Goal: Information Seeking & Learning: Check status

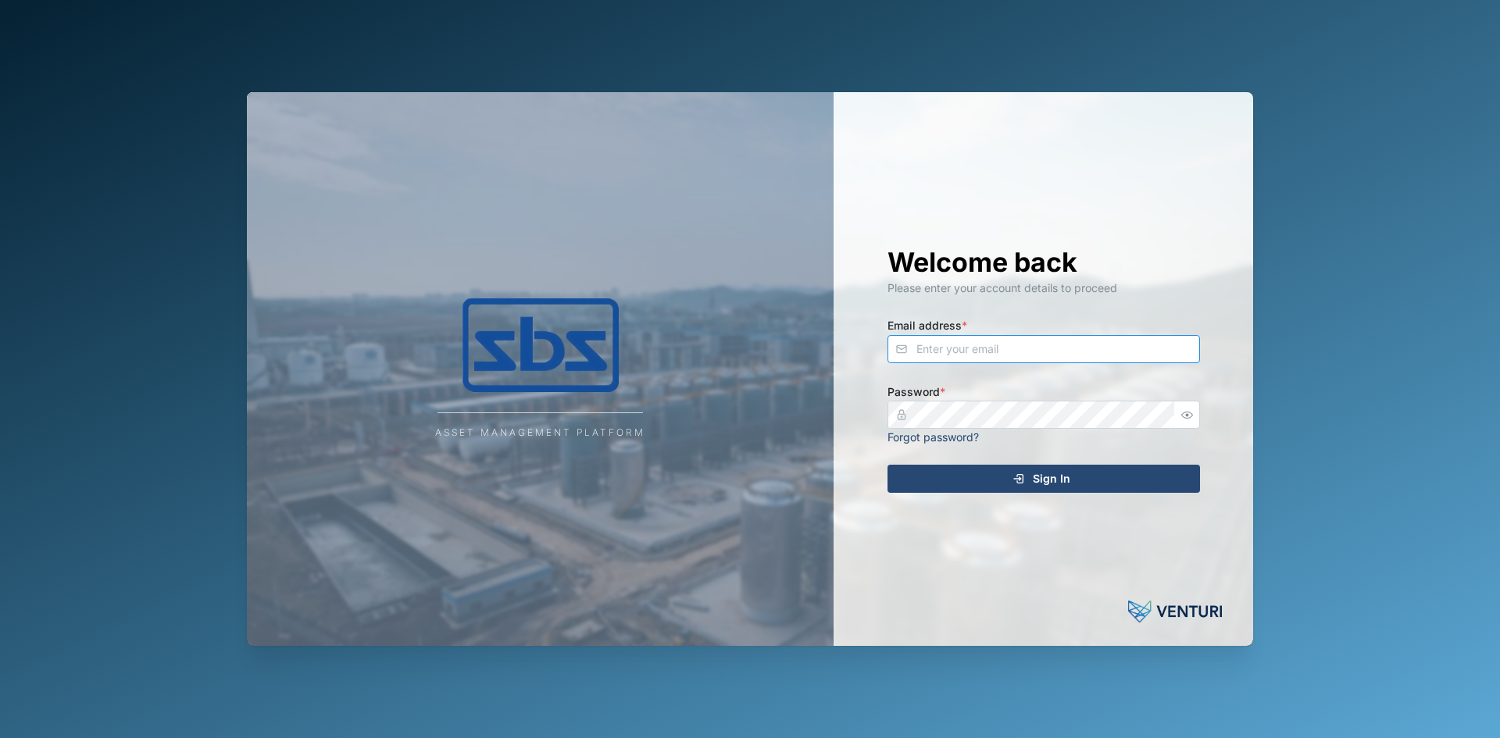
type input "operations_manager@sbs.com.pg"
click at [1056, 480] on span "Sign In" at bounding box center [1051, 479] width 37 height 27
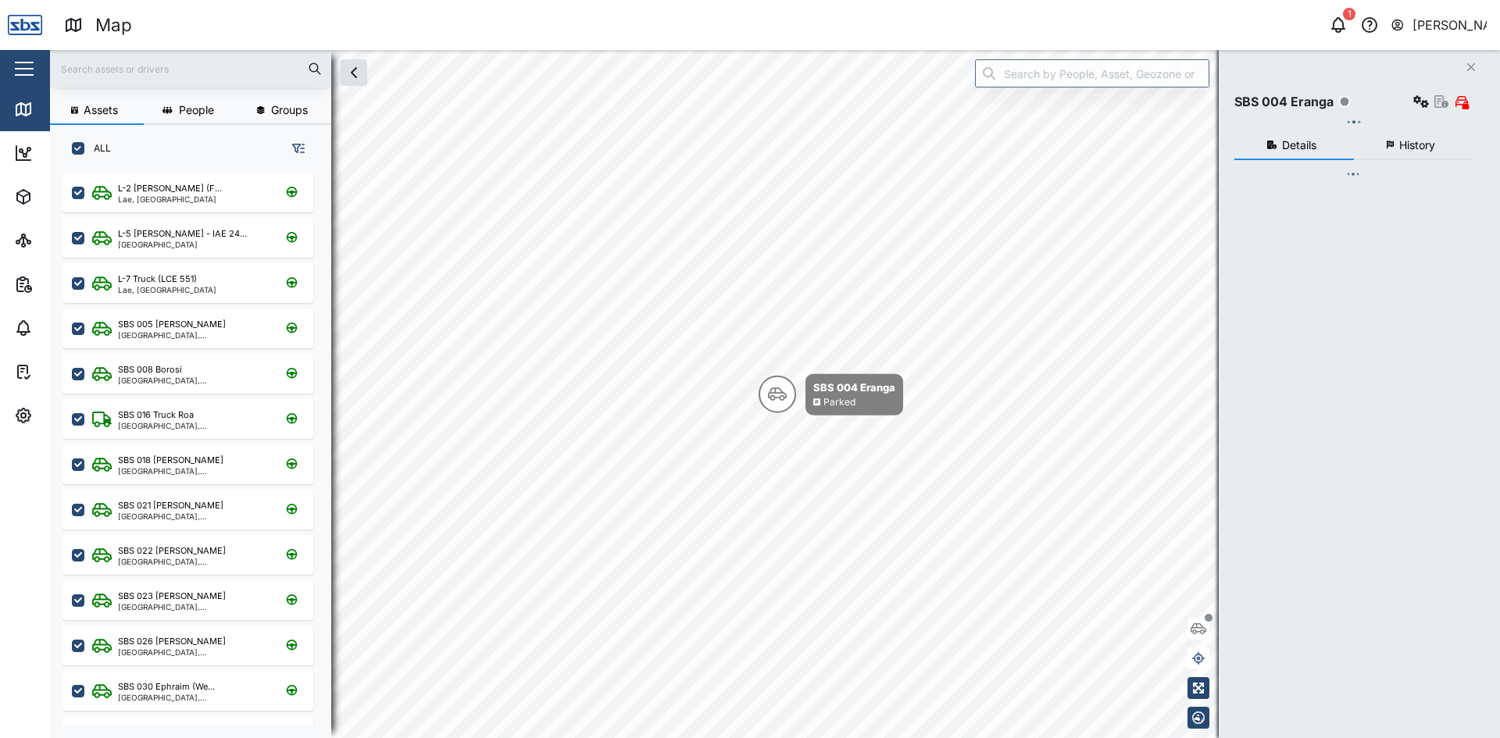
checkbox input "true"
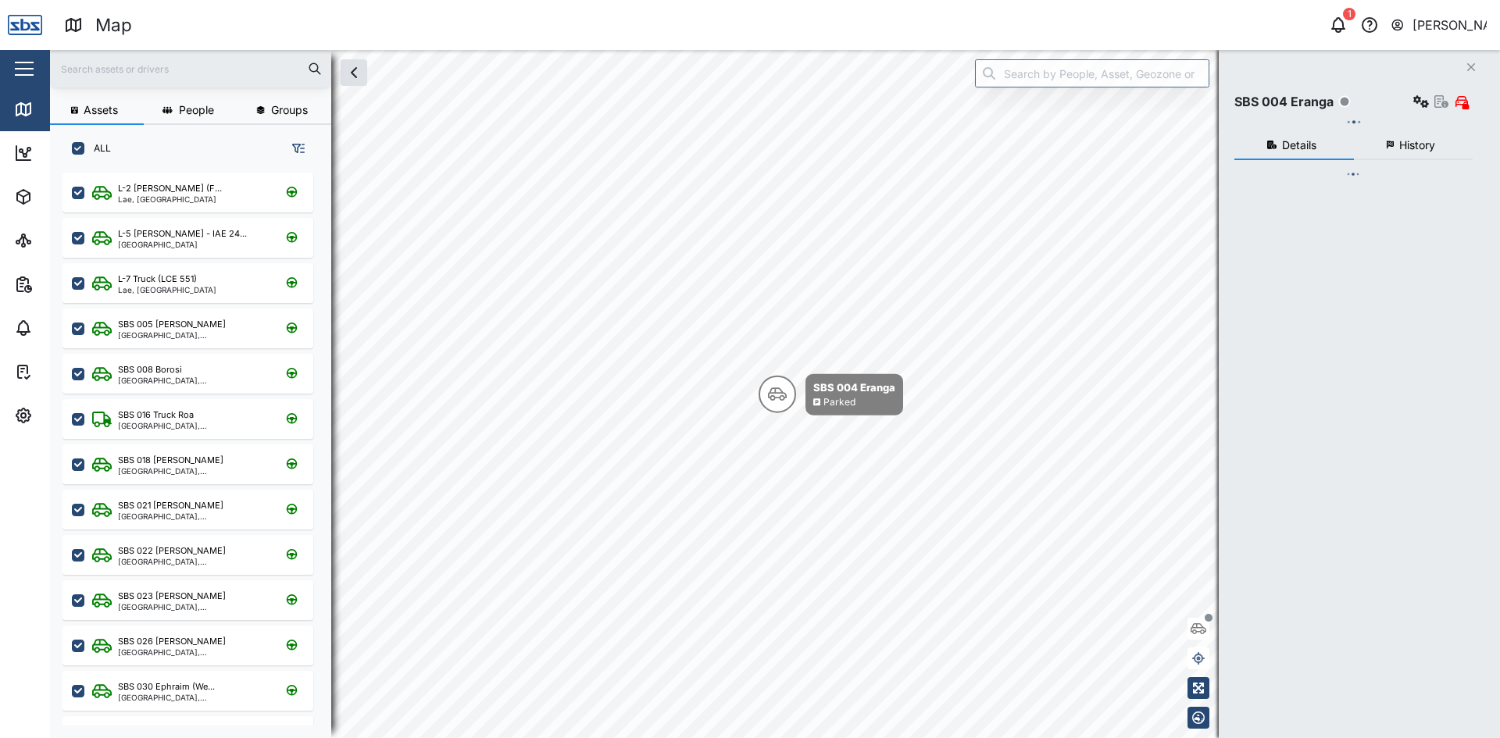
checkbox input "true"
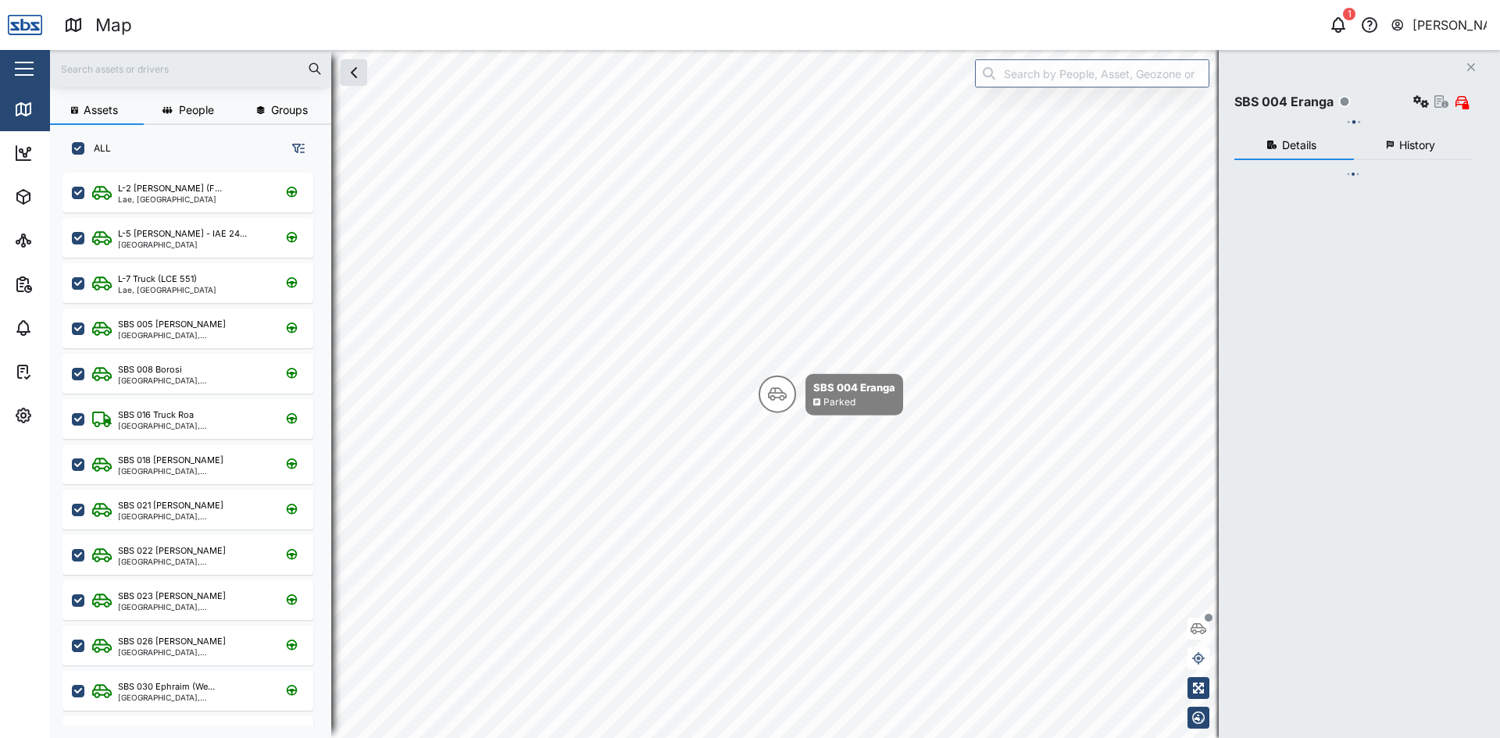
checkbox input "true"
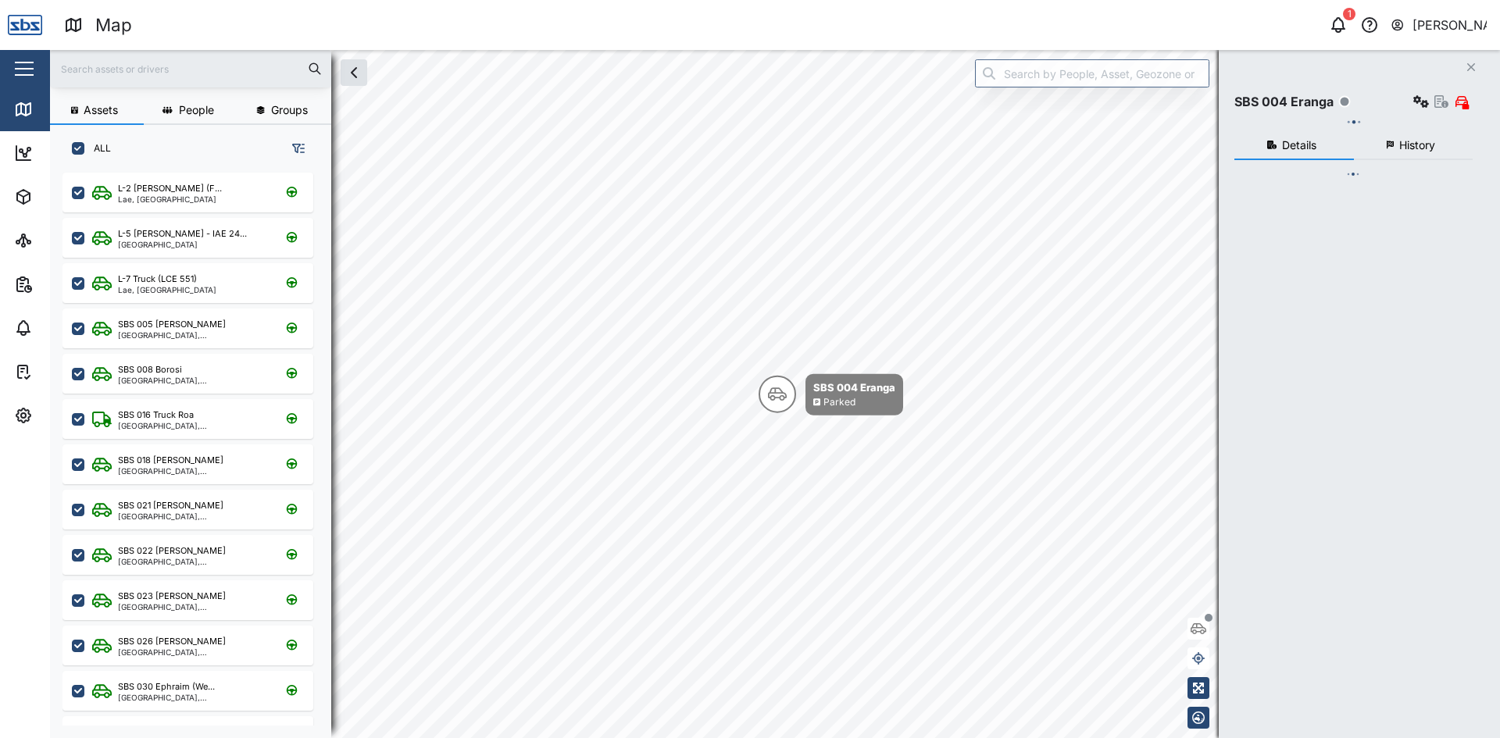
checkbox input "true"
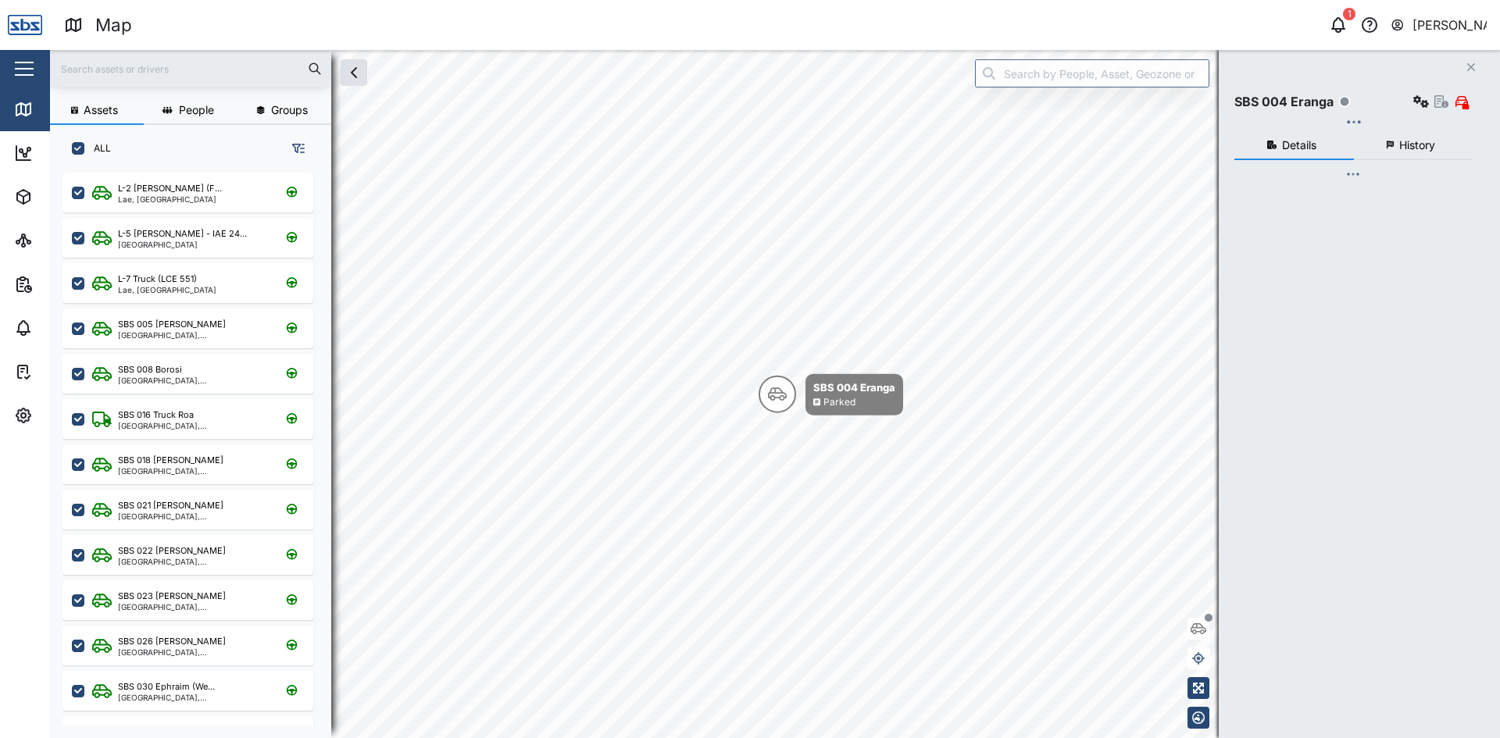
checkbox input "true"
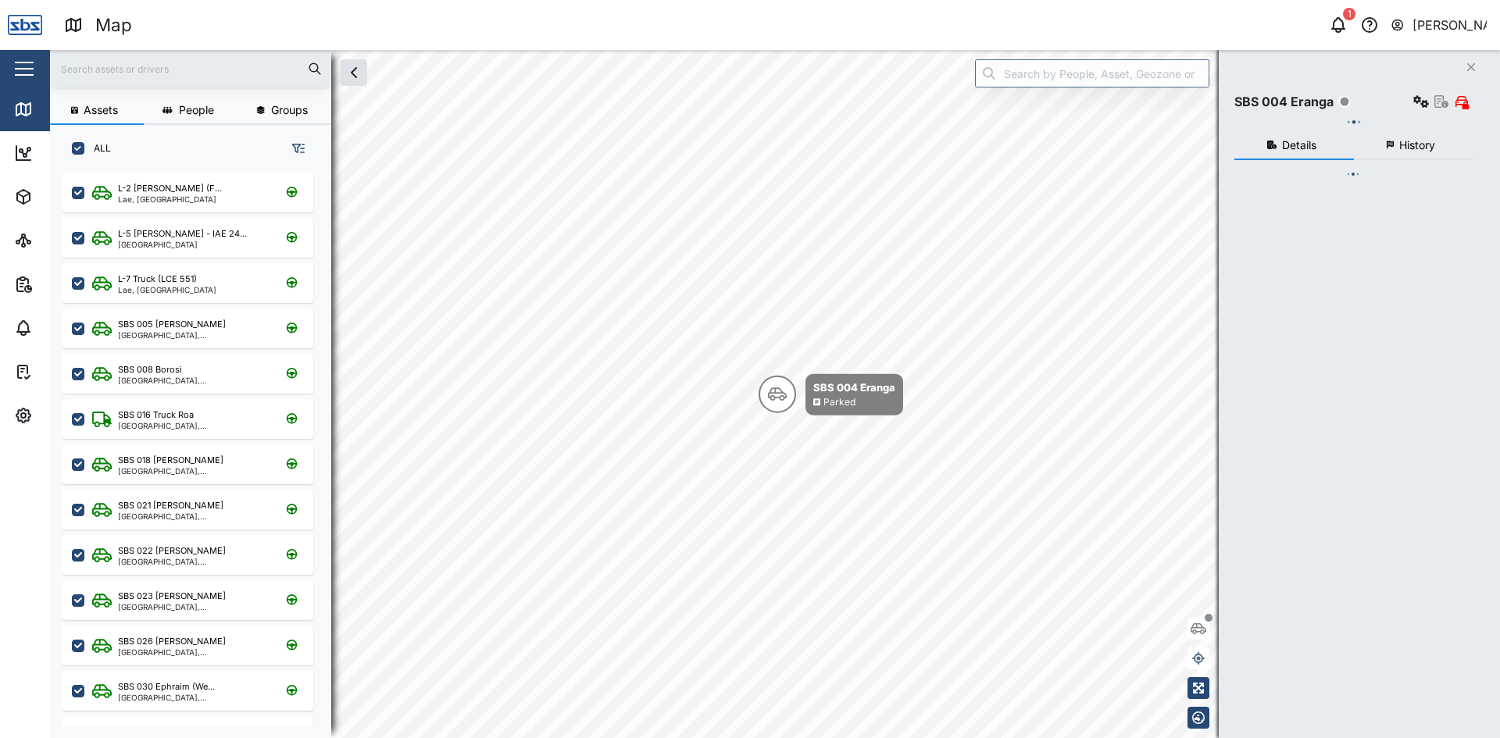
checkbox input "true"
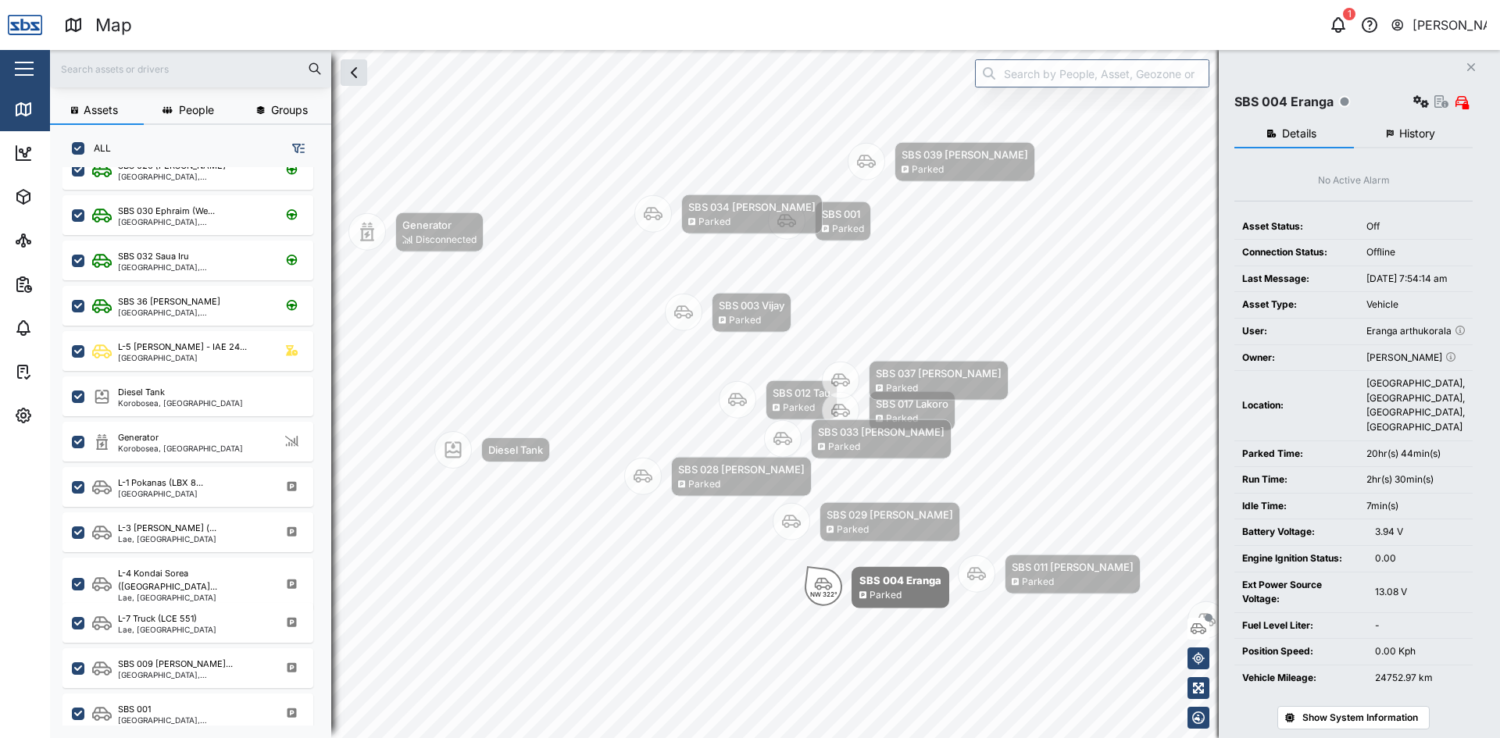
scroll to position [469, 0]
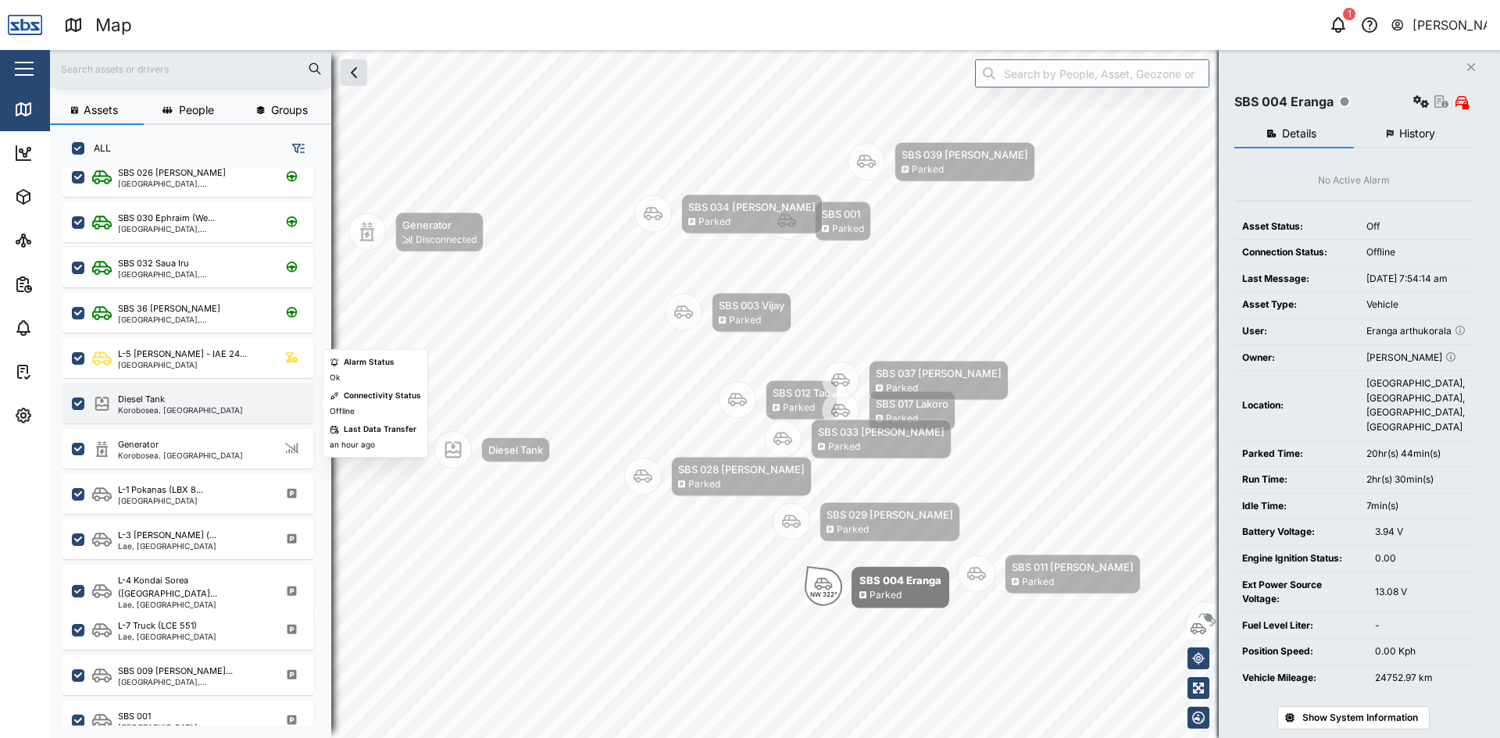
click at [154, 407] on div "Korobosea, [GEOGRAPHIC_DATA]" at bounding box center [180, 410] width 125 height 8
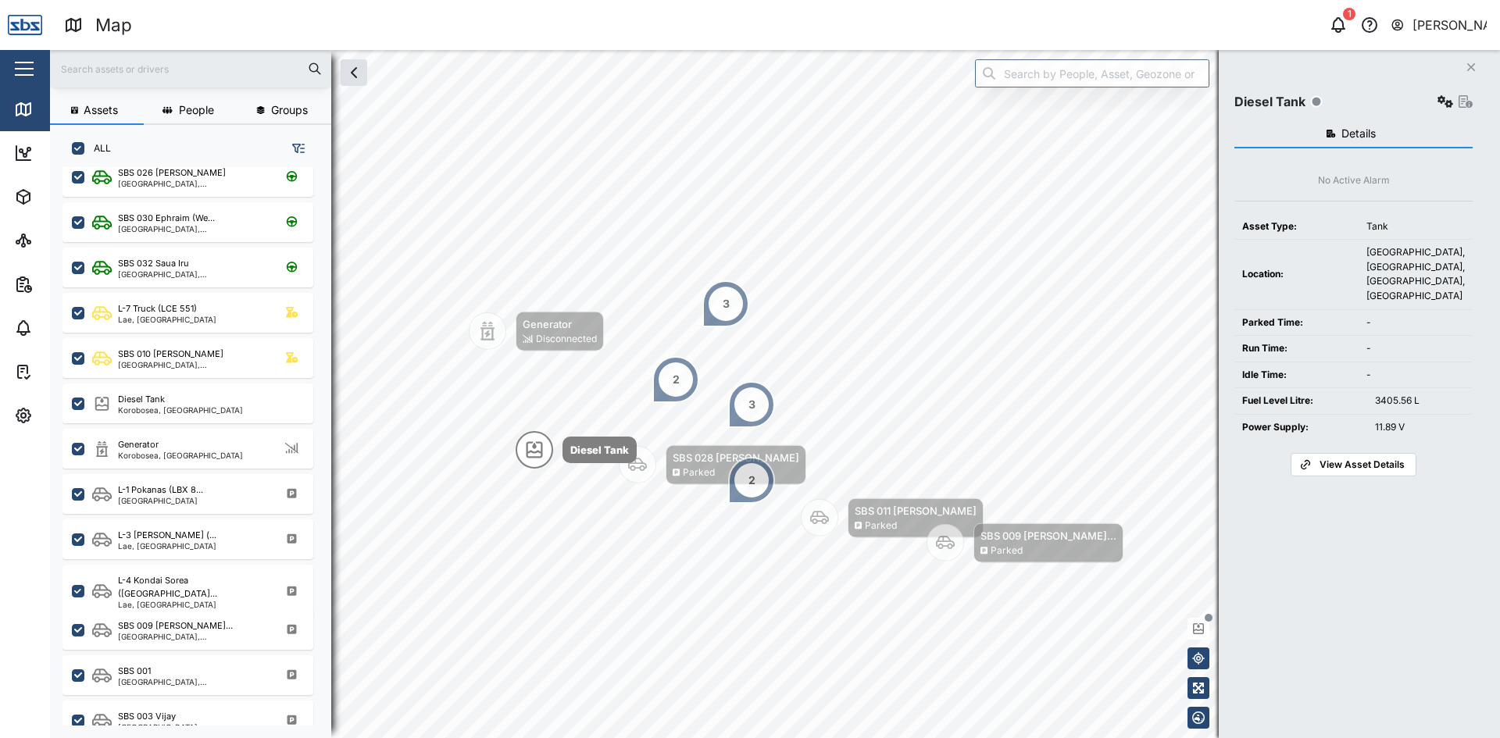
click at [1469, 59] on button "Close" at bounding box center [1471, 67] width 22 height 22
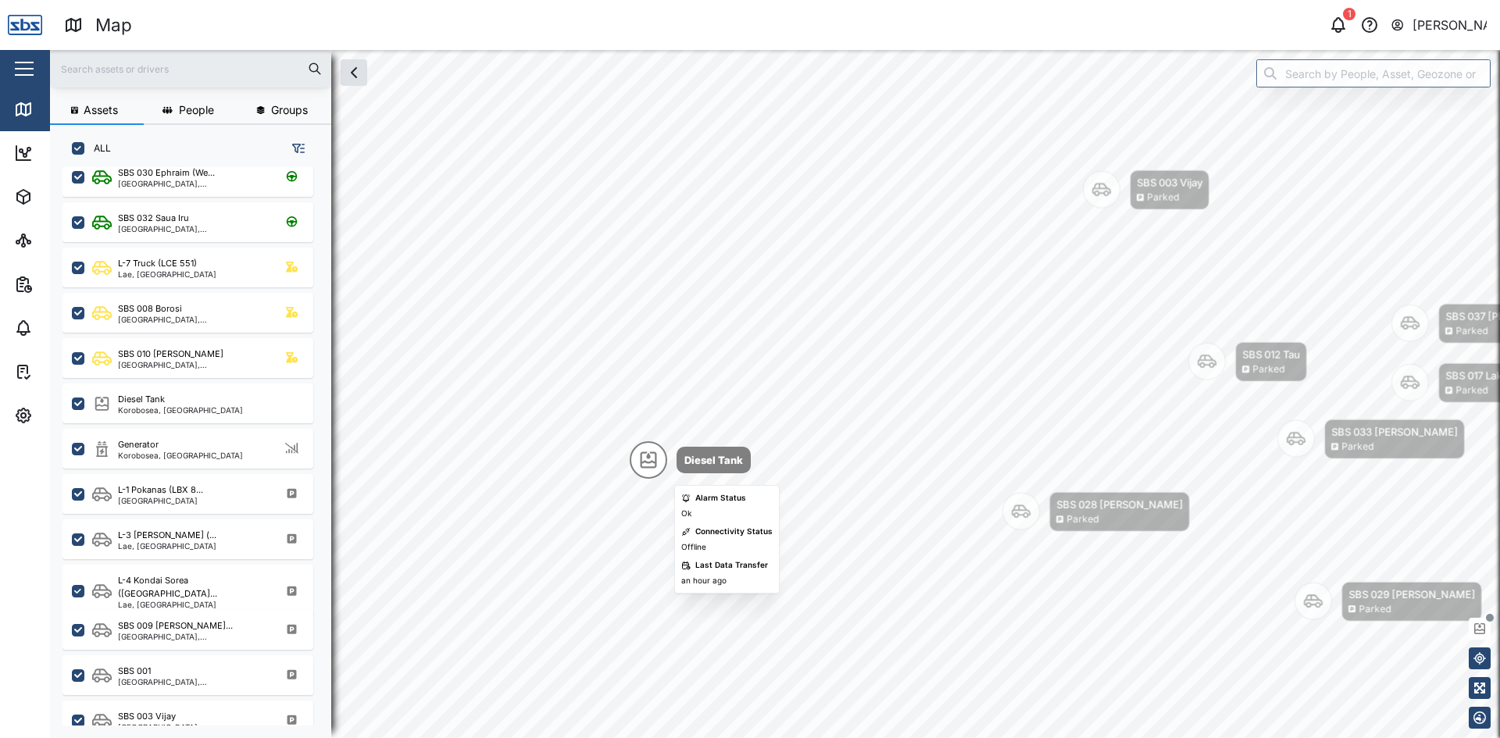
click at [657, 459] on icon "Map marker" at bounding box center [648, 460] width 19 height 19
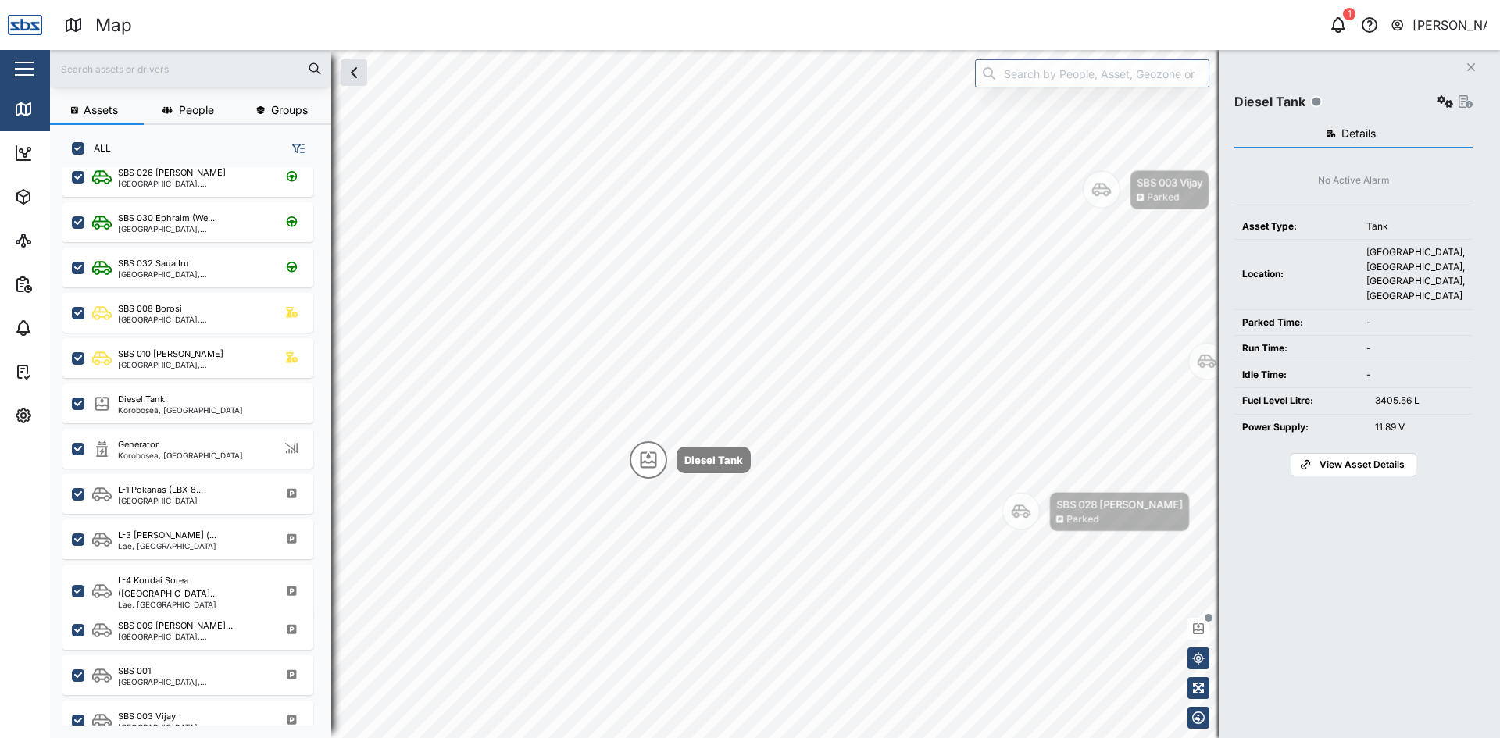
click at [1396, 228] on div "Tank" at bounding box center [1415, 226] width 98 height 15
click at [1342, 466] on span "View Asset Details" at bounding box center [1361, 465] width 85 height 22
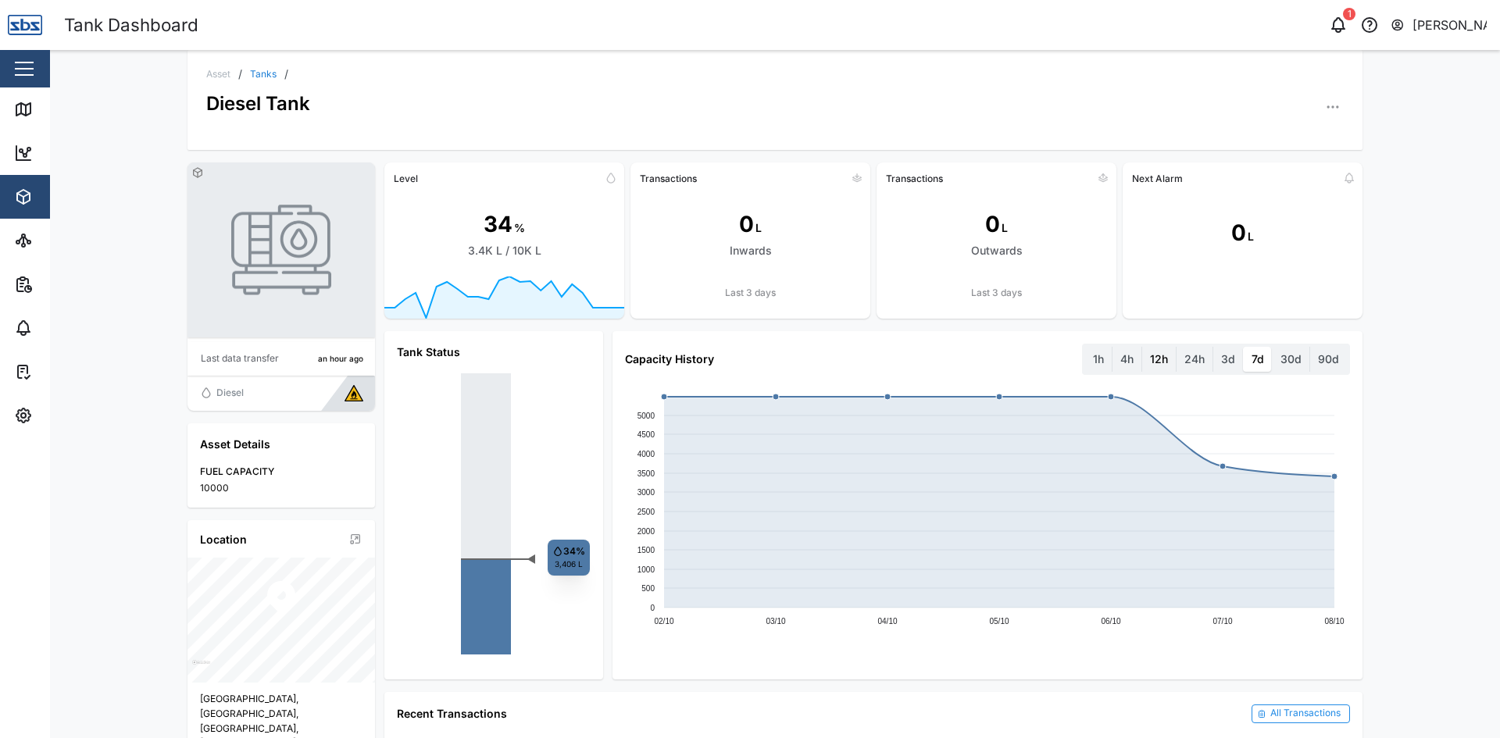
click at [1161, 360] on label "12h" at bounding box center [1159, 359] width 34 height 25
click at [1142, 347] on hours "12h" at bounding box center [1142, 347] width 0 height 0
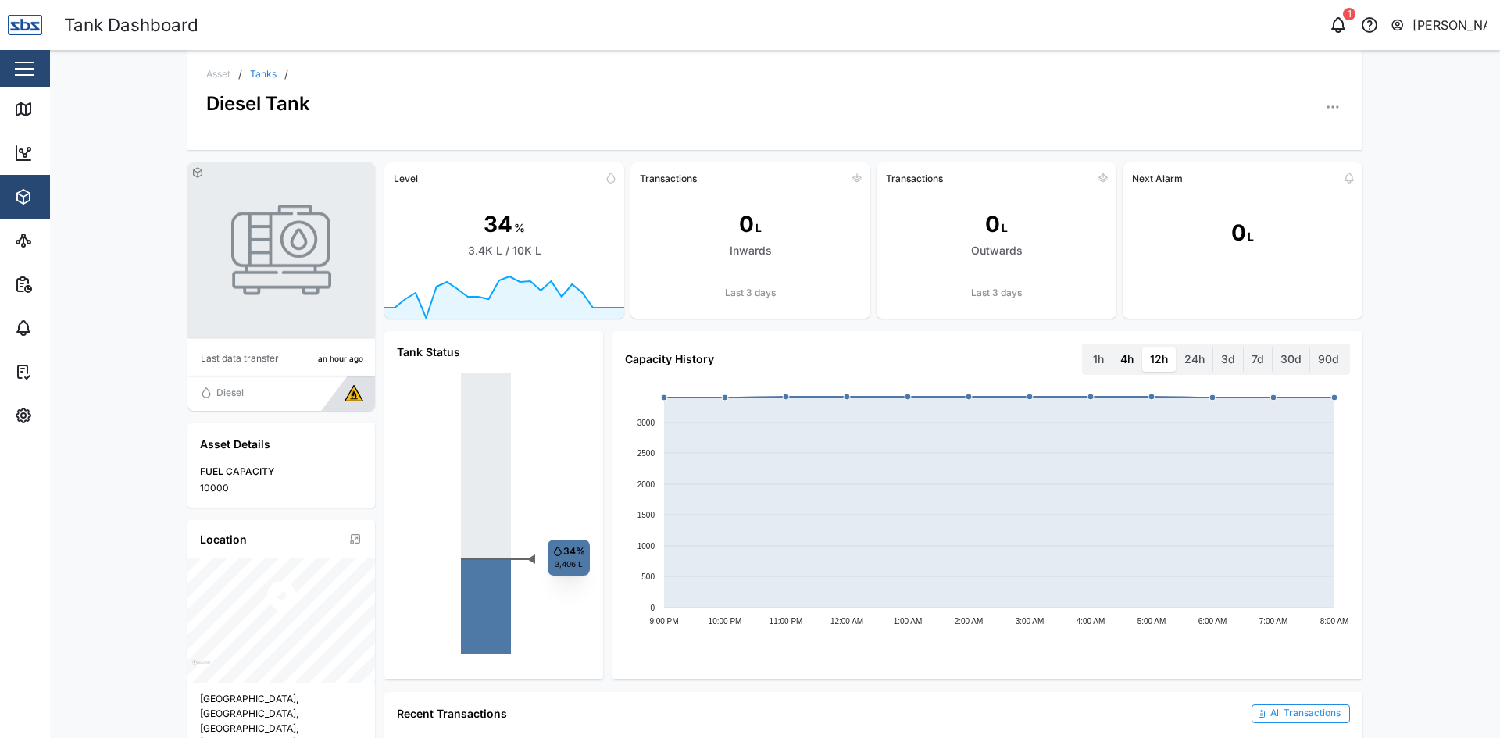
click at [1129, 359] on label "4h" at bounding box center [1126, 359] width 29 height 25
click at [1112, 347] on hours "4h" at bounding box center [1112, 347] width 0 height 0
click at [1092, 356] on label "1h" at bounding box center [1098, 359] width 27 height 25
click at [1085, 347] on hour "1h" at bounding box center [1085, 347] width 0 height 0
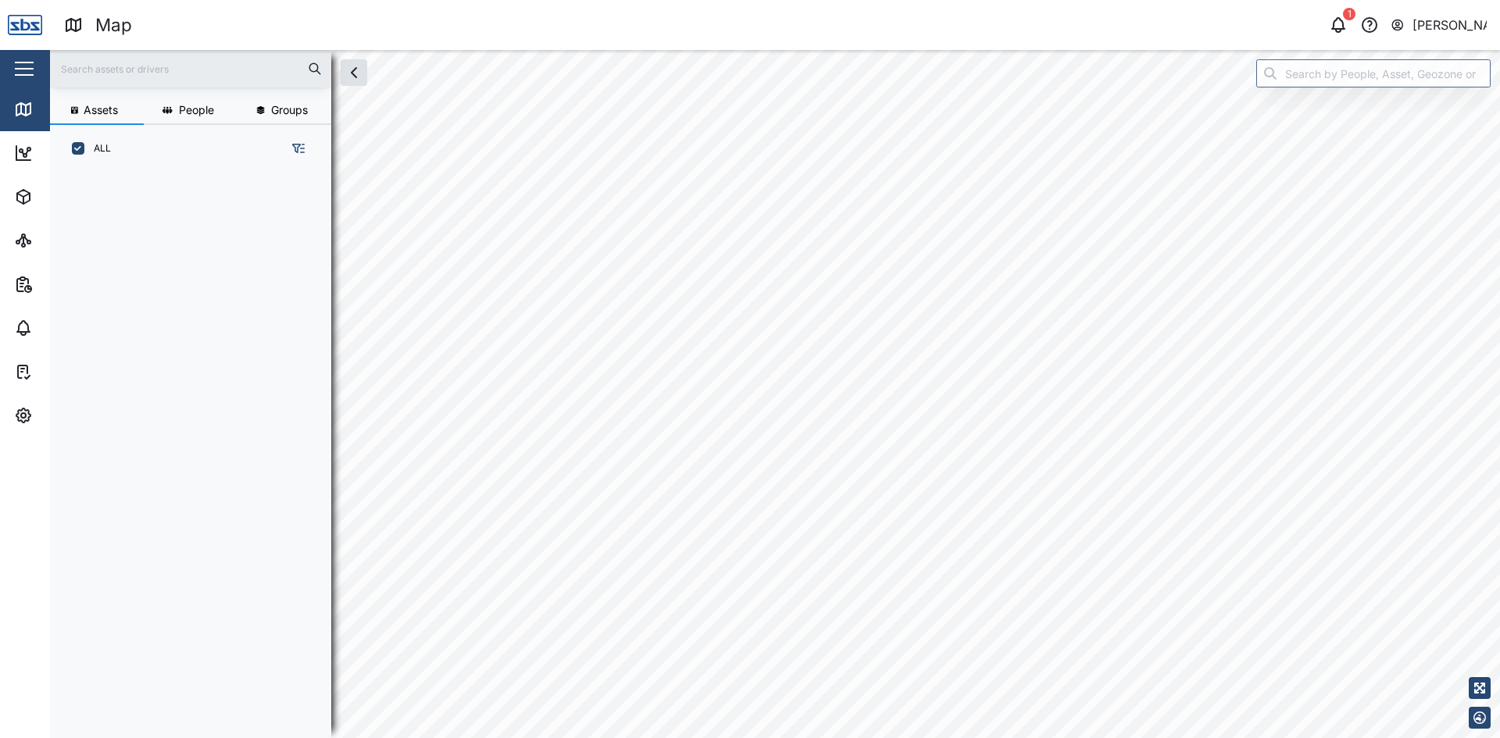
scroll to position [547, 244]
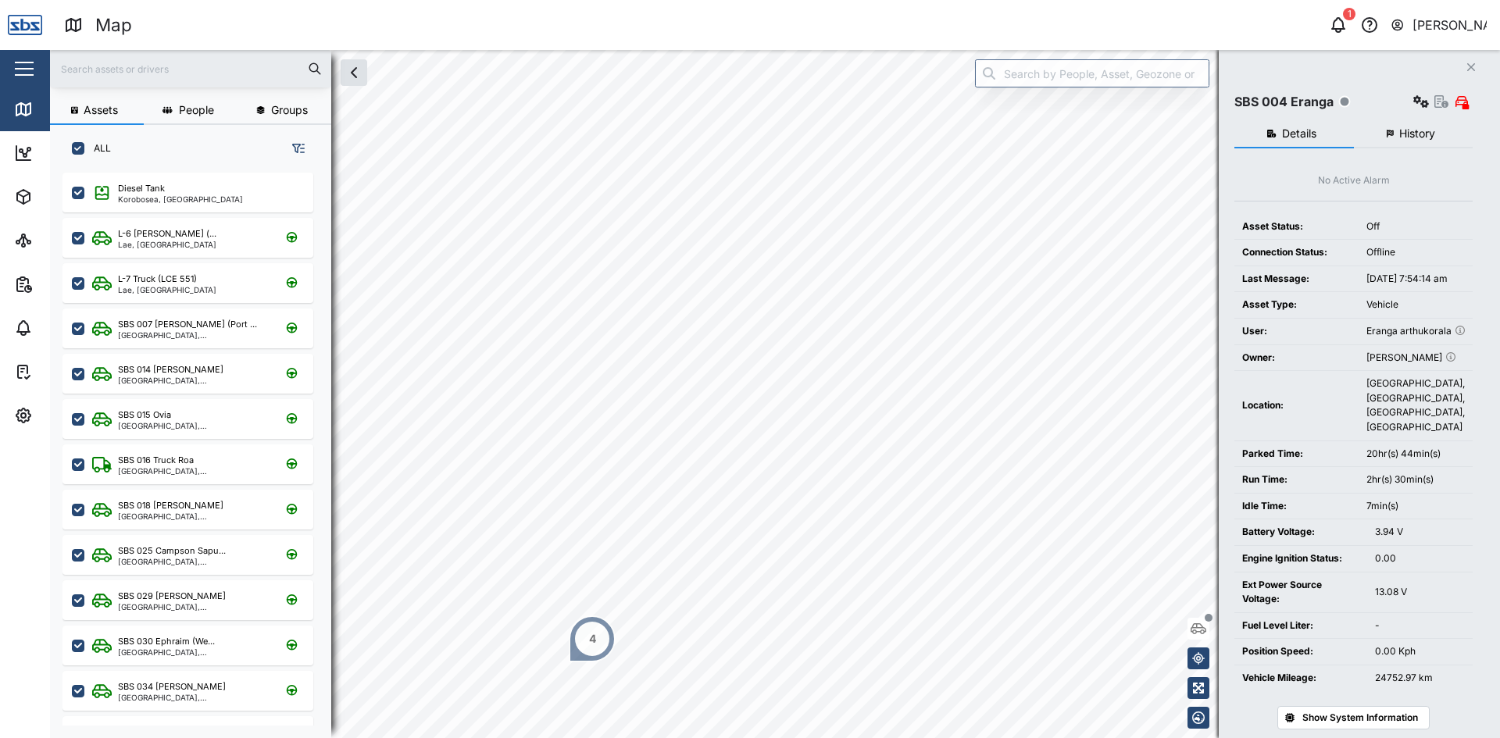
click at [190, 75] on input "text" at bounding box center [190, 68] width 262 height 23
click at [162, 227] on div "L-6 [PERSON_NAME] (... [GEOGRAPHIC_DATA], [GEOGRAPHIC_DATA]" at bounding box center [187, 238] width 251 height 40
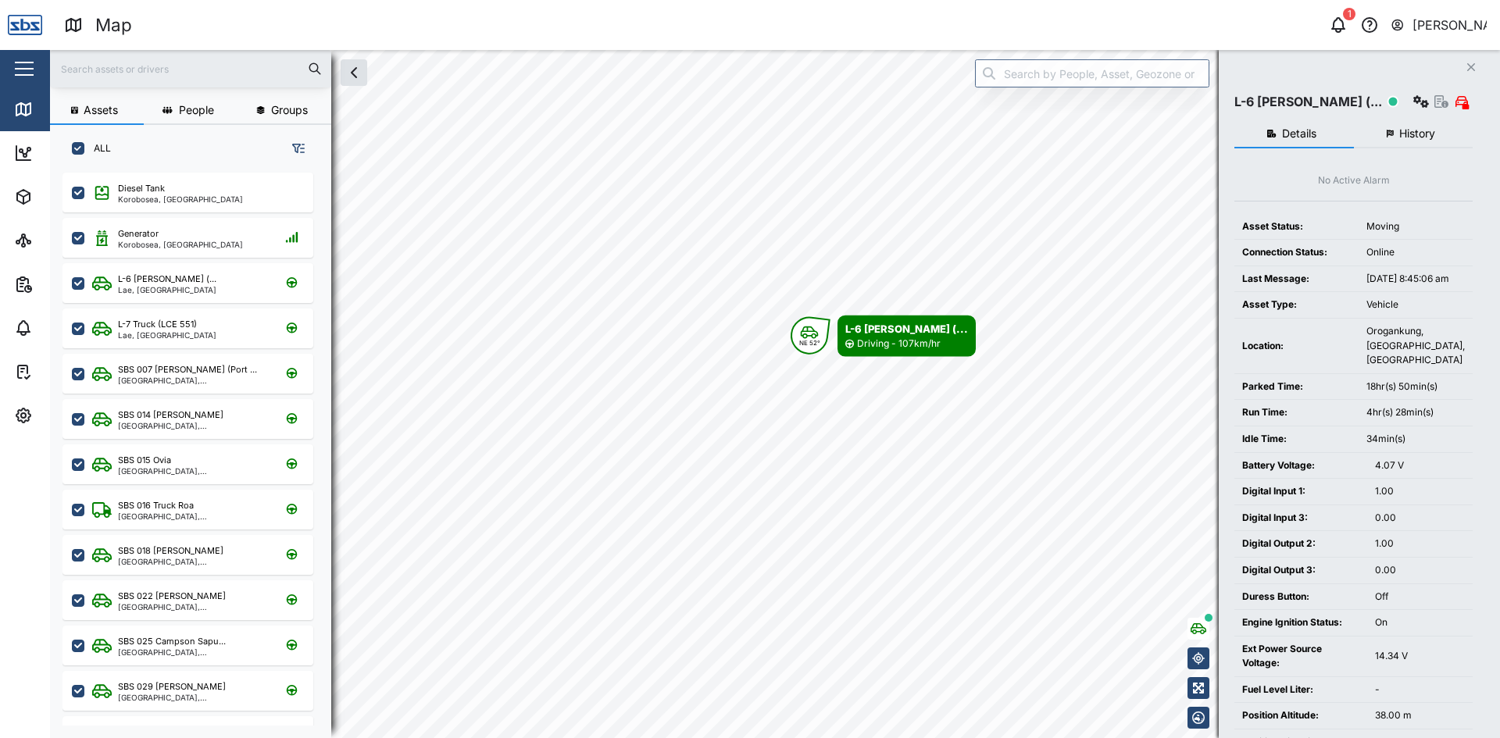
click at [1407, 130] on span "History" at bounding box center [1417, 133] width 36 height 11
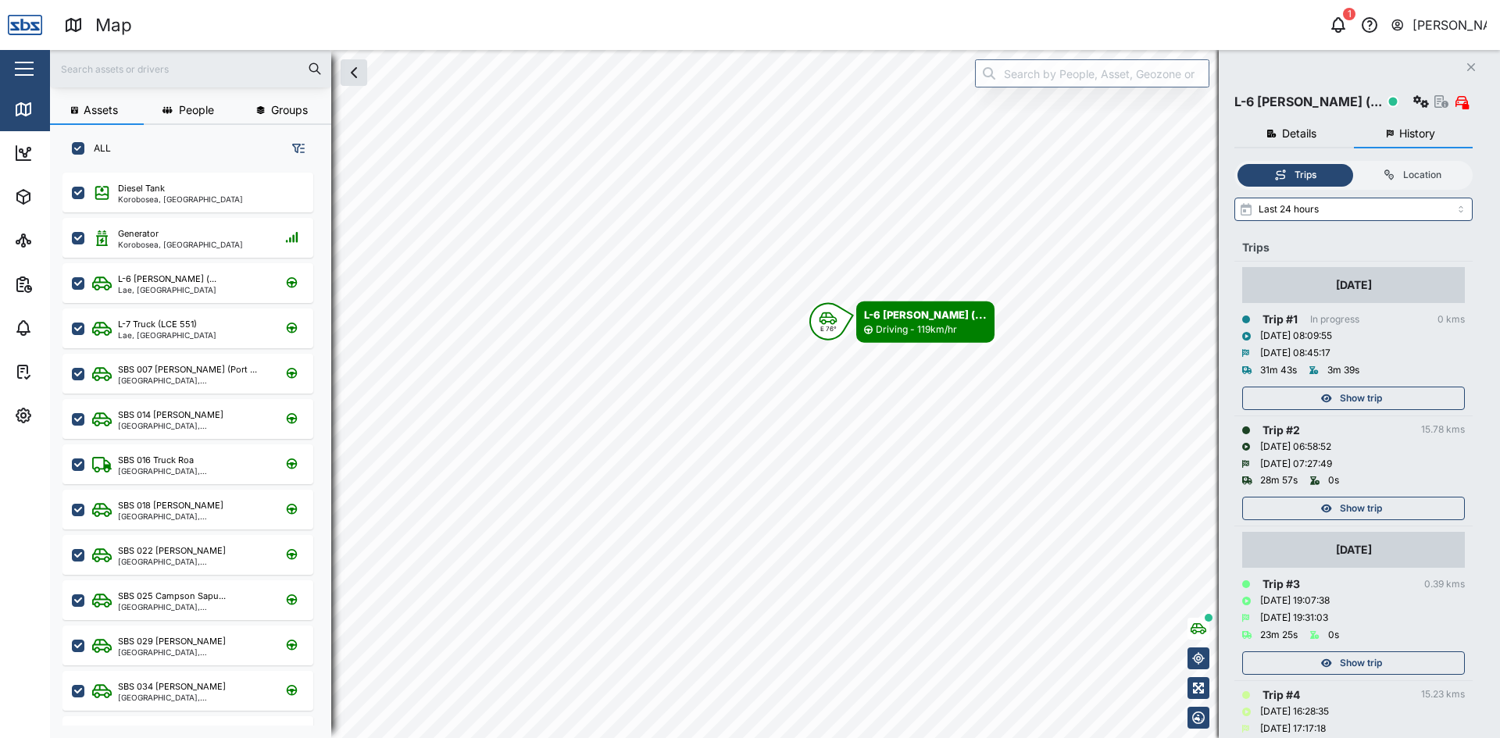
click at [1368, 399] on span "Show trip" at bounding box center [1361, 398] width 42 height 22
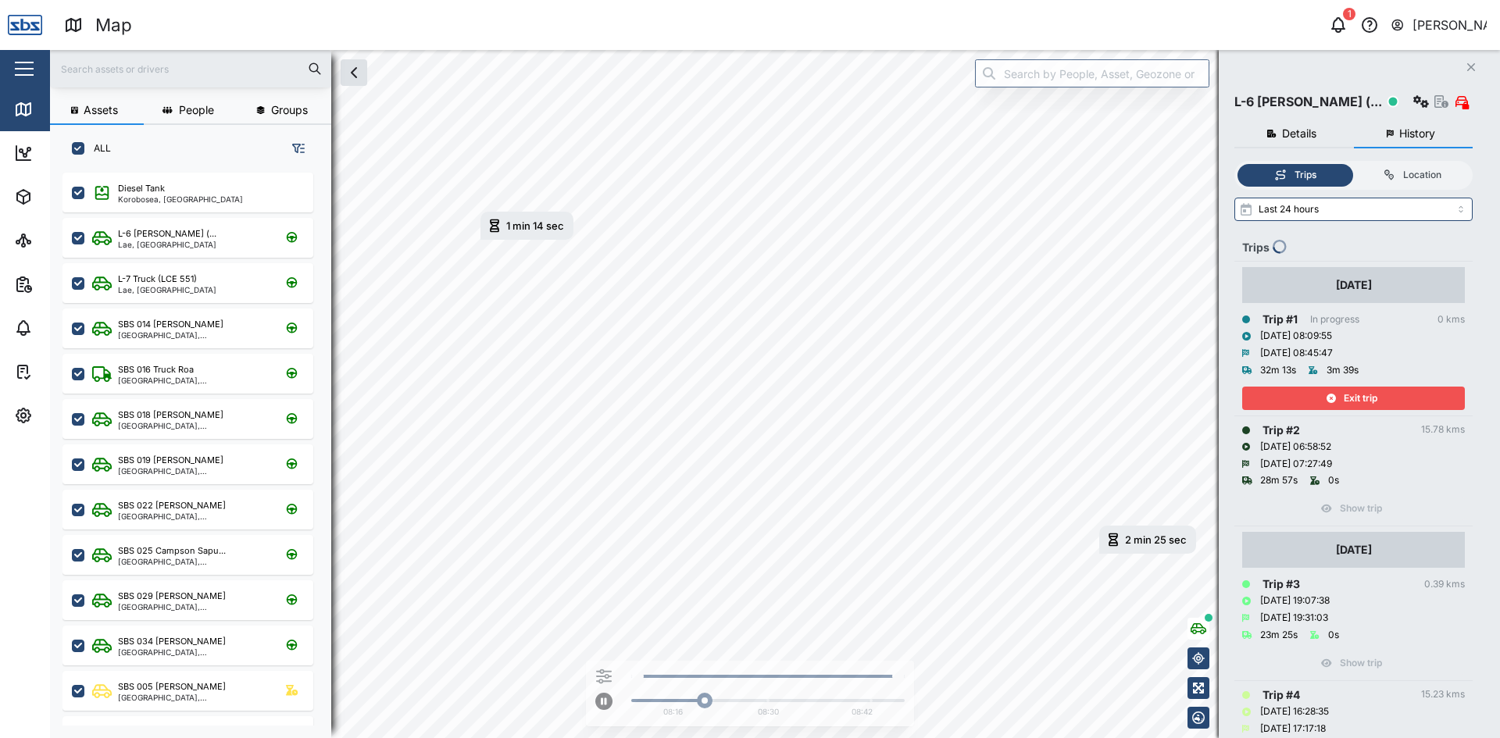
click at [1472, 66] on icon "button" at bounding box center [1471, 67] width 8 height 8
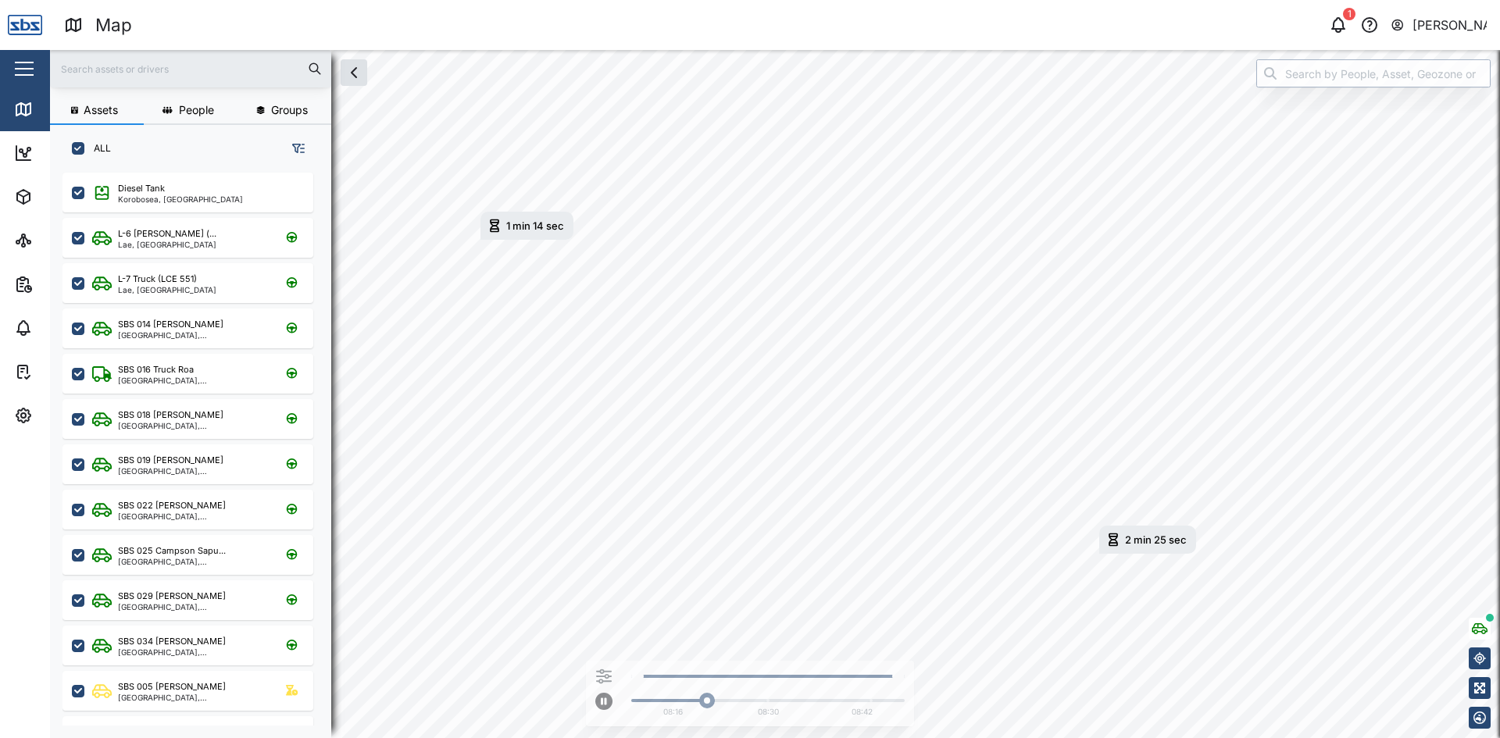
click at [1293, 78] on input "search" at bounding box center [1373, 73] width 234 height 28
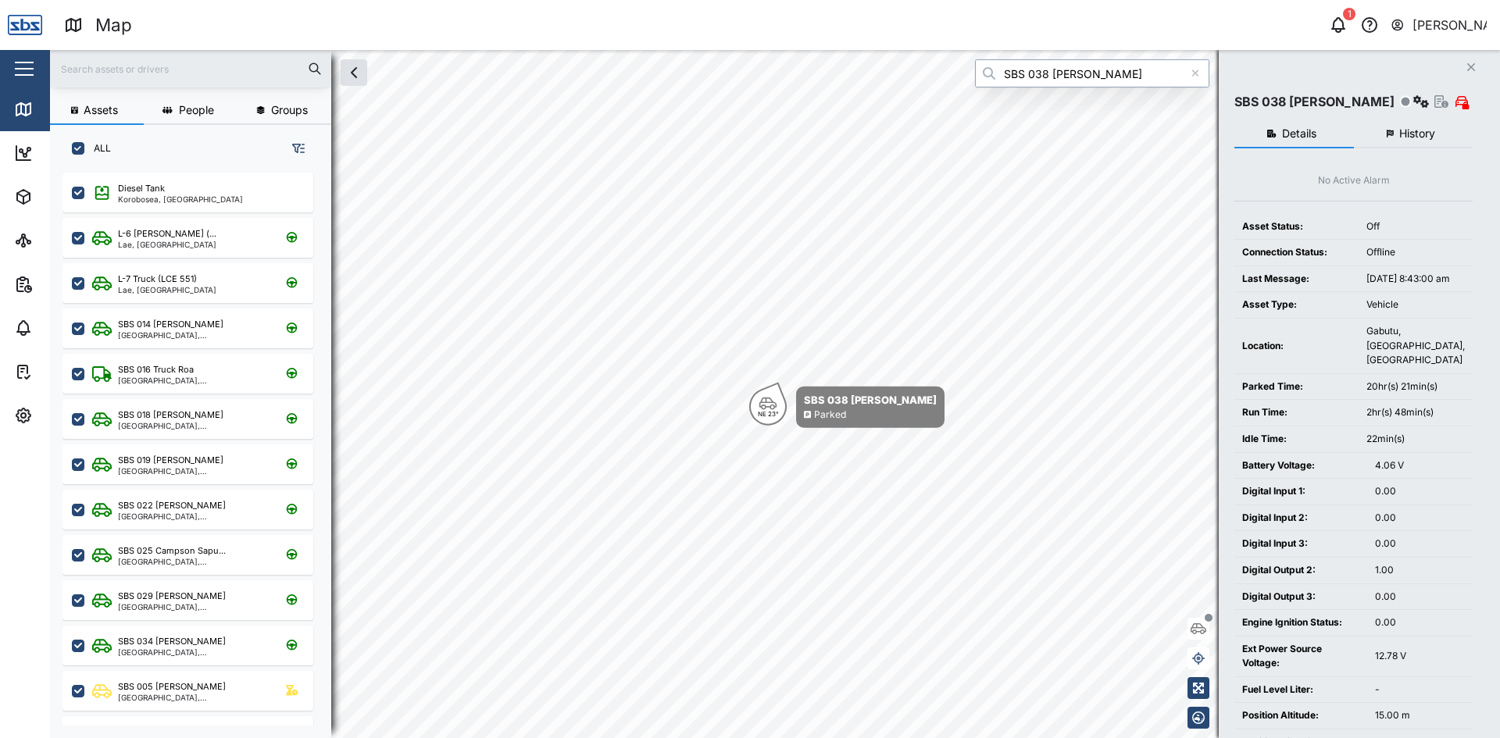
type input "SBS 038 [PERSON_NAME]"
click at [1468, 66] on icon "button" at bounding box center [1471, 67] width 8 height 8
